Goal: Find specific page/section: Find specific page/section

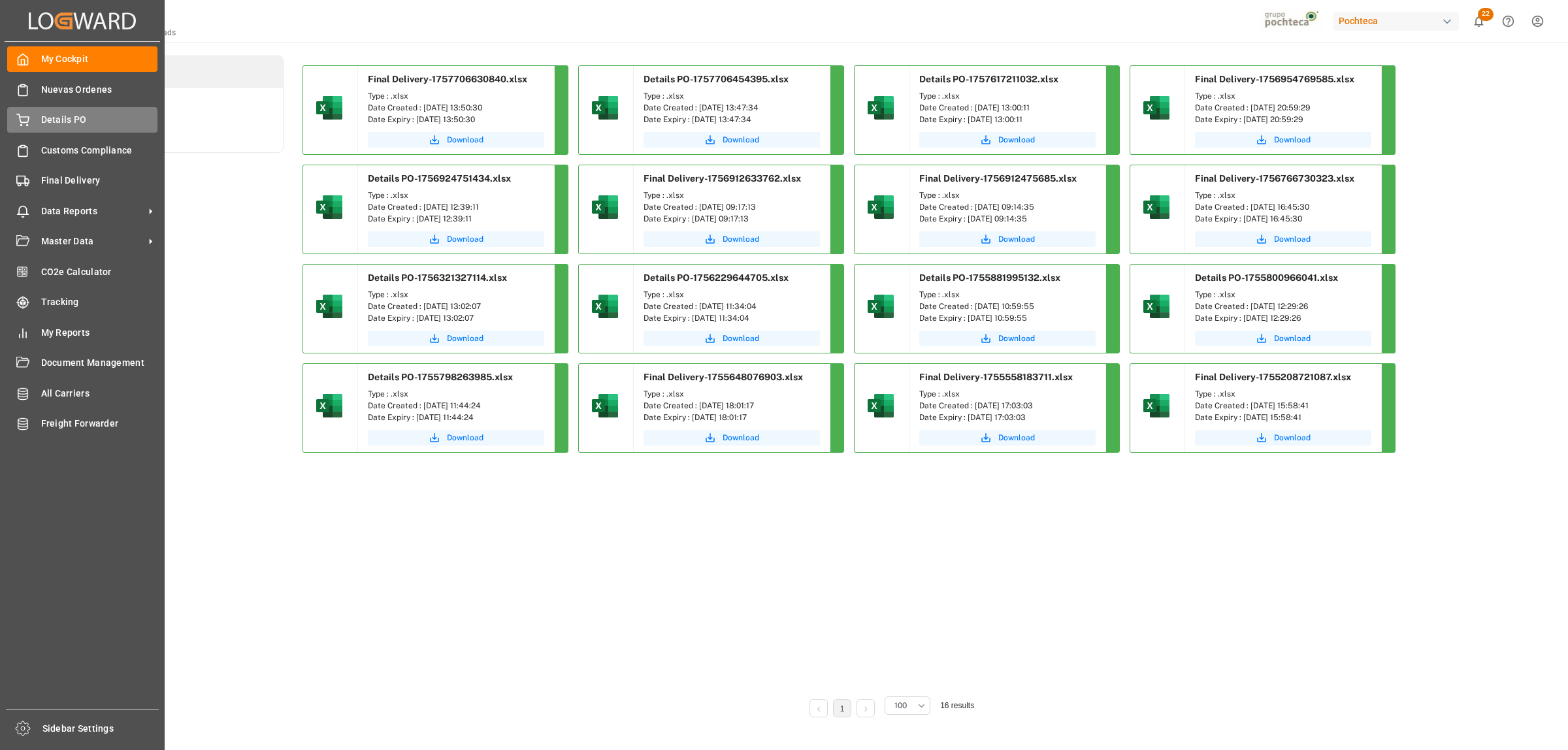
click at [53, 125] on span "Details PO" at bounding box center [99, 120] width 117 height 13
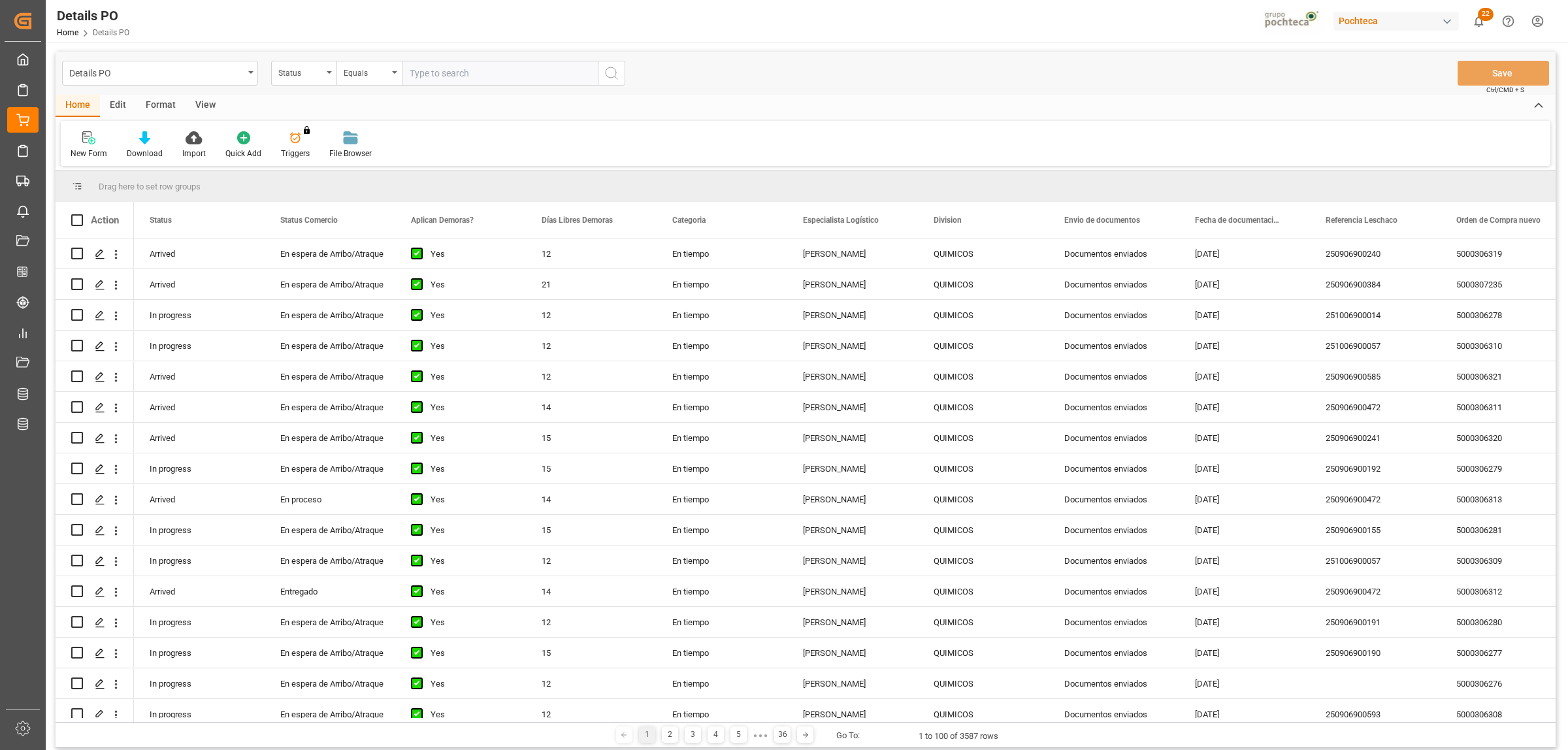
click at [166, 105] on div "Format" at bounding box center [161, 106] width 49 height 22
click at [76, 145] on div "Filter Rows" at bounding box center [89, 144] width 58 height 29
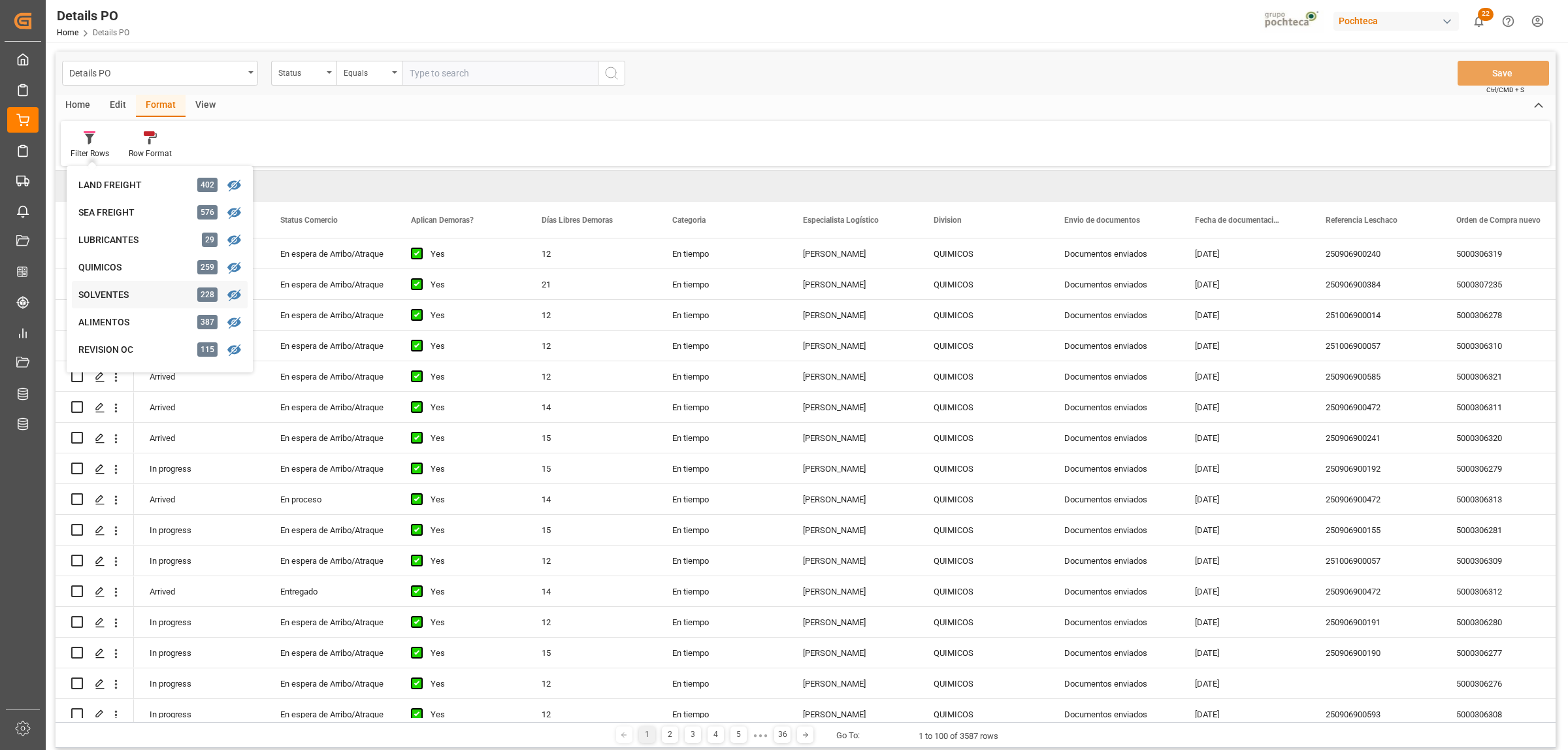
click at [93, 300] on div "SOLVENTES" at bounding box center [135, 295] width 114 height 13
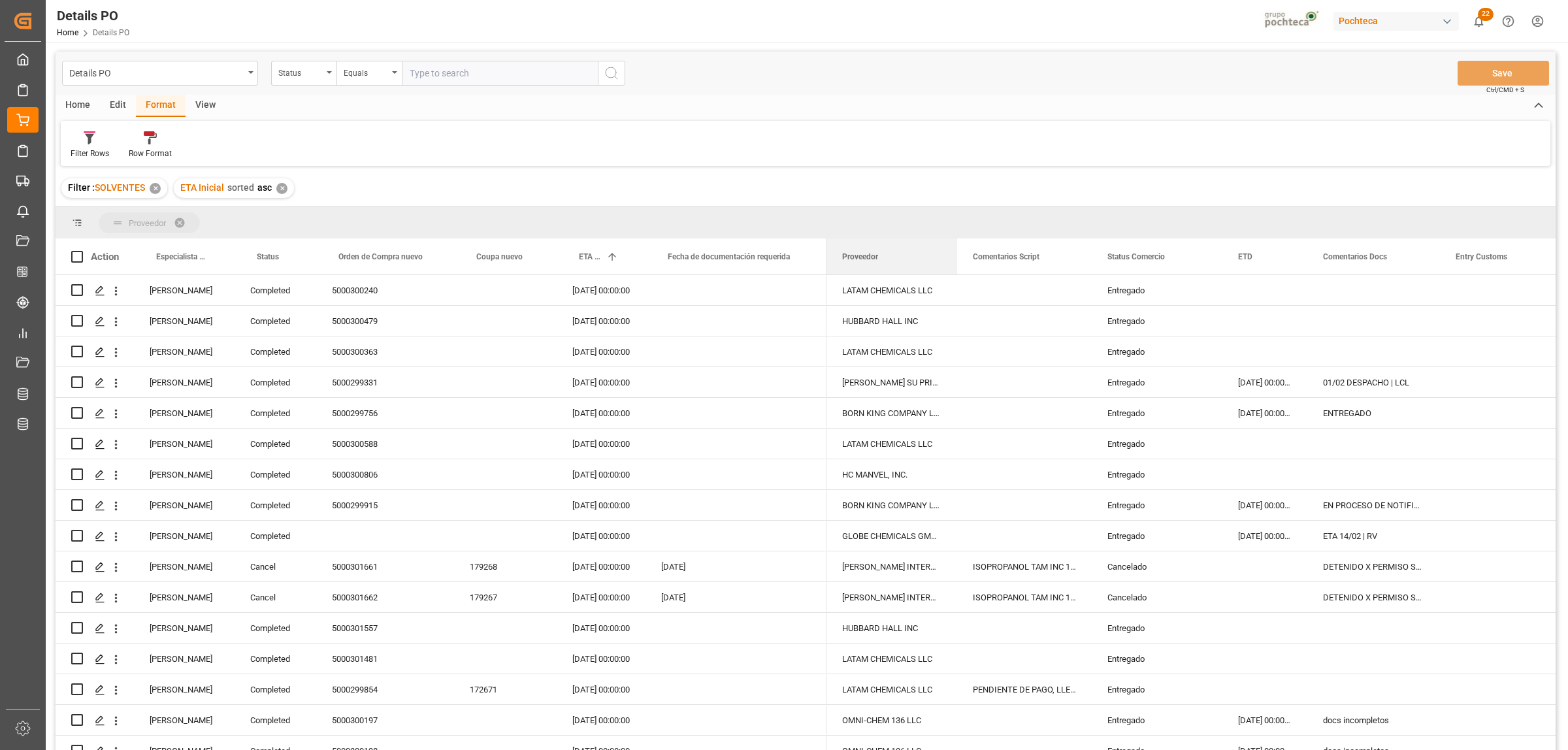
drag, startPoint x: 860, startPoint y: 257, endPoint x: 688, endPoint y: 212, distance: 177.8
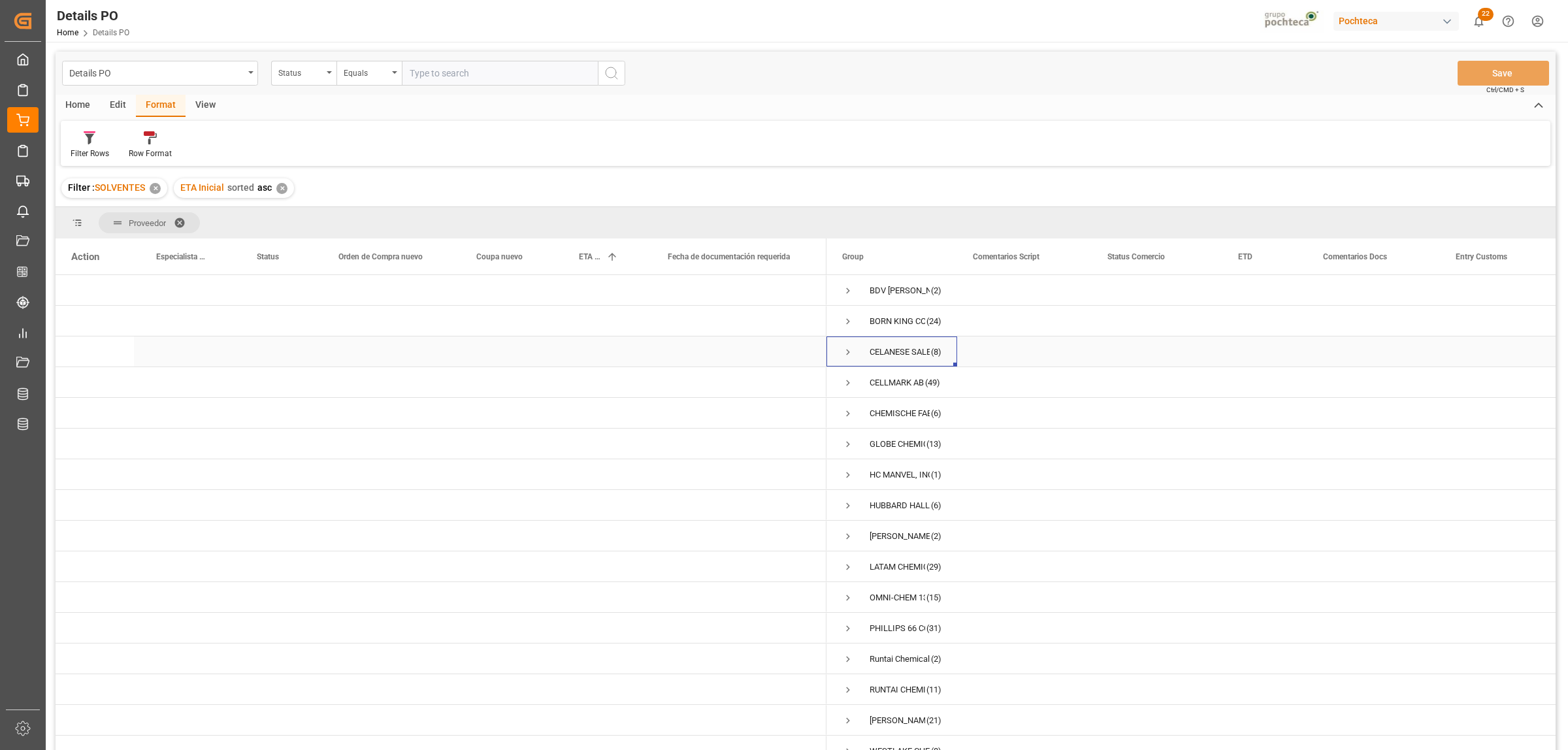
click at [851, 348] on span "Press SPACE to select this row." at bounding box center [848, 352] width 11 height 11
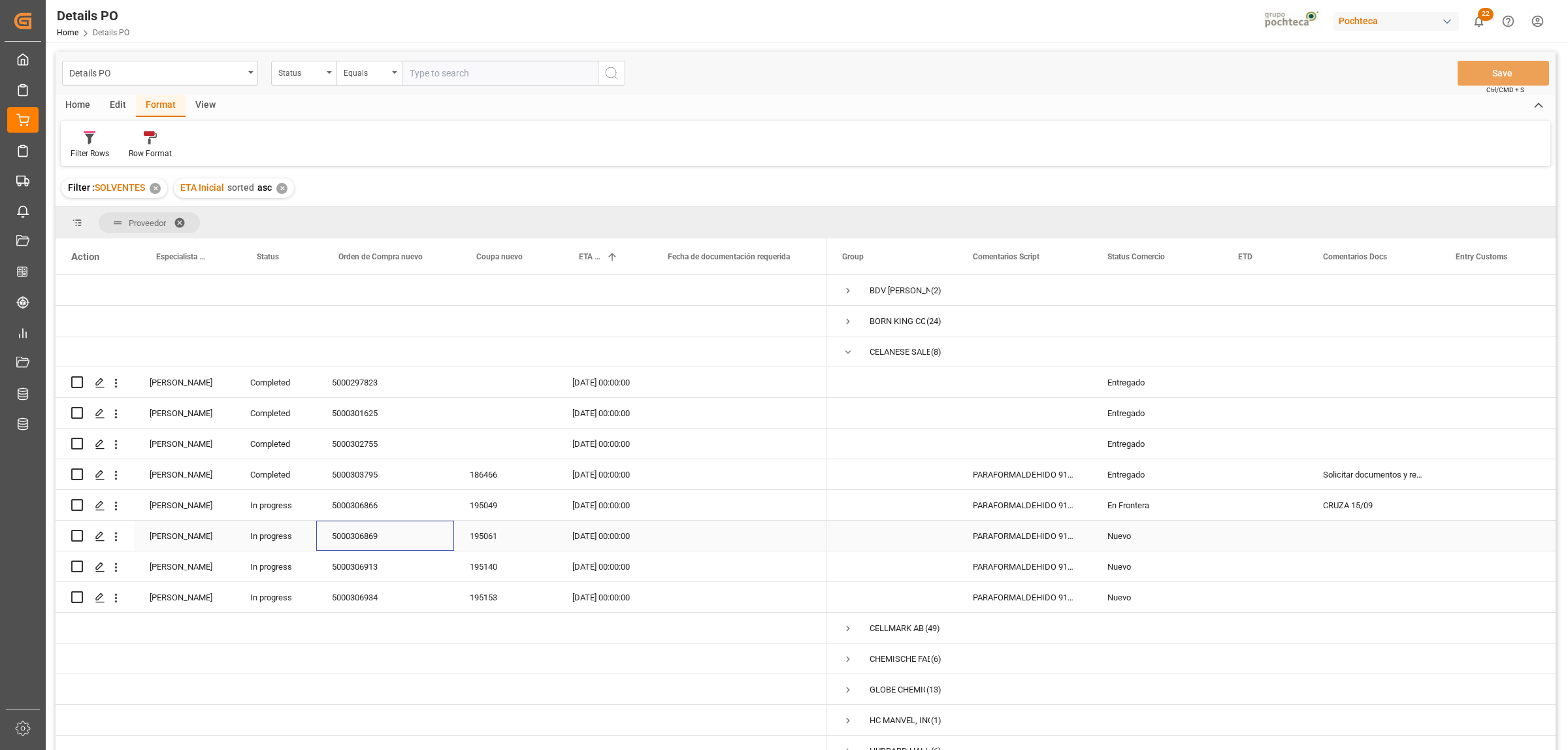
click at [368, 539] on div "5000306869" at bounding box center [385, 536] width 138 height 30
